Goal: Task Accomplishment & Management: Manage account settings

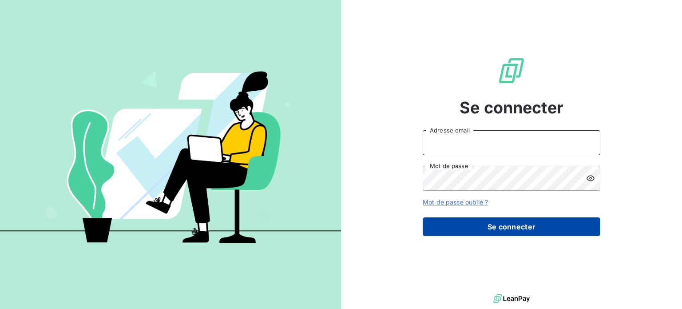
type input "[EMAIL_ADDRESS][DOMAIN_NAME]"
click at [469, 228] on button "Se connecter" at bounding box center [512, 226] width 178 height 19
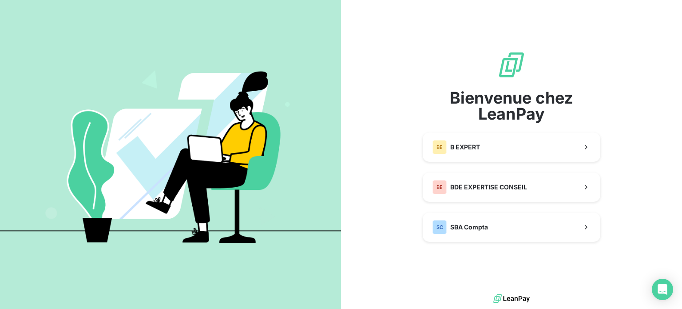
click at [485, 170] on div "Bienvenue chez LeanPay BE B EXPERT BE BDE EXPERTISE CONSEIL SC SBA Compta" at bounding box center [512, 146] width 178 height 191
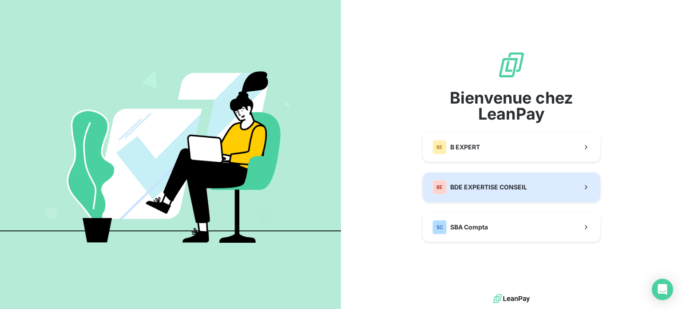
click at [485, 182] on div "BE BDE EXPERTISE CONSEIL" at bounding box center [479, 187] width 95 height 14
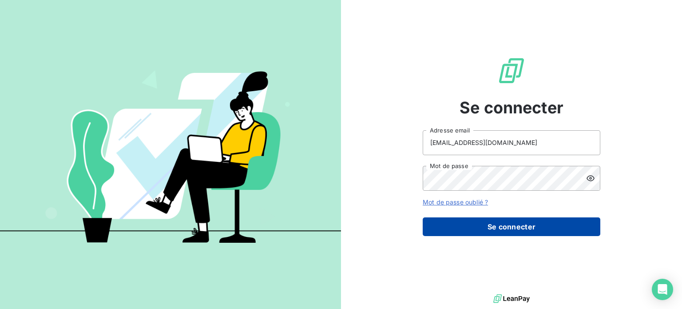
click at [504, 228] on button "Se connecter" at bounding box center [512, 226] width 178 height 19
